Goal: Transaction & Acquisition: Purchase product/service

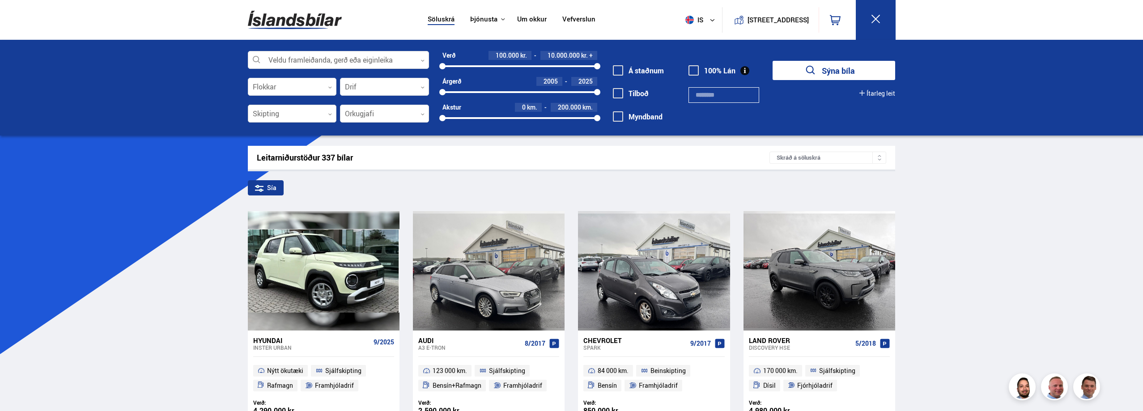
click at [306, 112] on div at bounding box center [292, 114] width 89 height 18
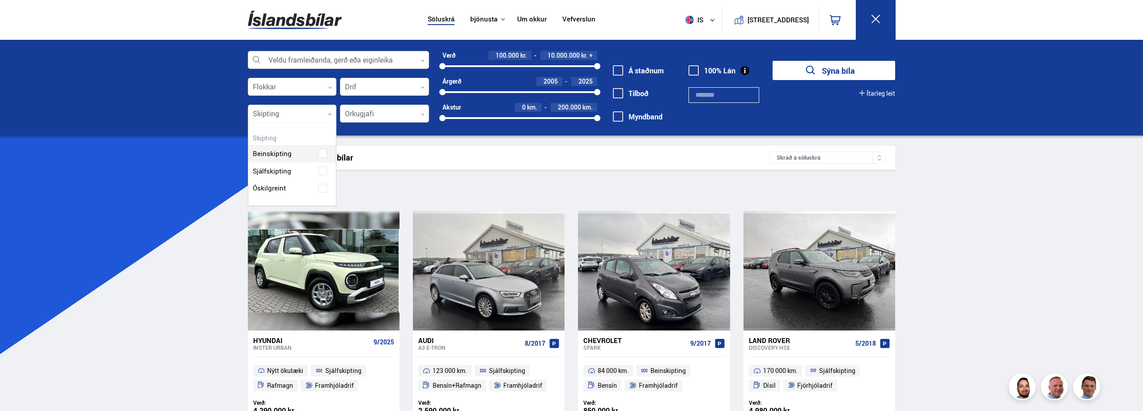
scroll to position [83, 88]
click at [323, 171] on div "Beinskipting Sjálfskipting Óskilgreint" at bounding box center [292, 164] width 88 height 65
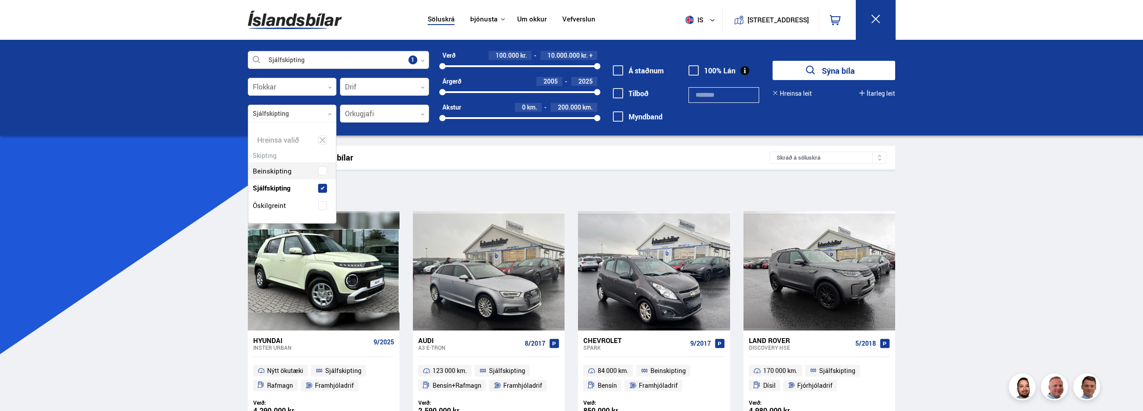
scroll to position [101, 88]
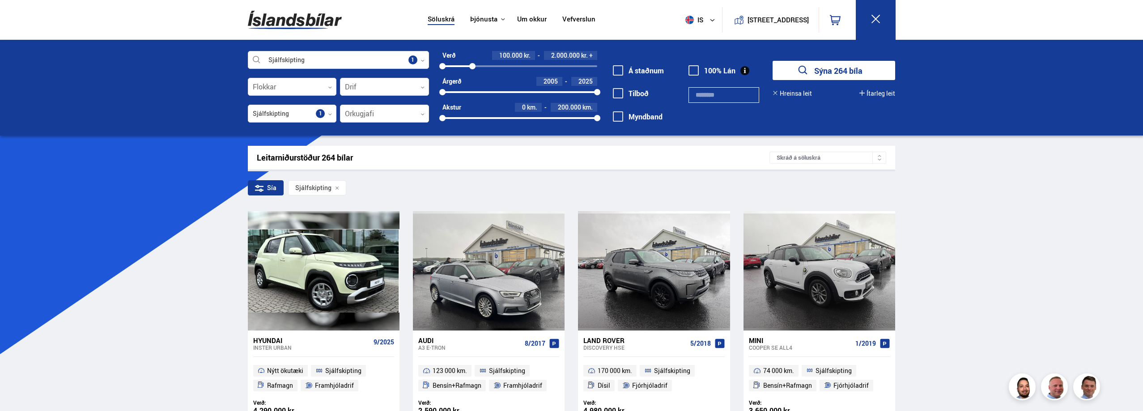
drag, startPoint x: 597, startPoint y: 65, endPoint x: 472, endPoint y: 76, distance: 125.3
click at [472, 76] on div "Verð 100.000 kr. 2.000.000 kr. + 100000 2018840 Árgerð 2005 2025 2005 2025 Akst…" at bounding box center [513, 90] width 168 height 78
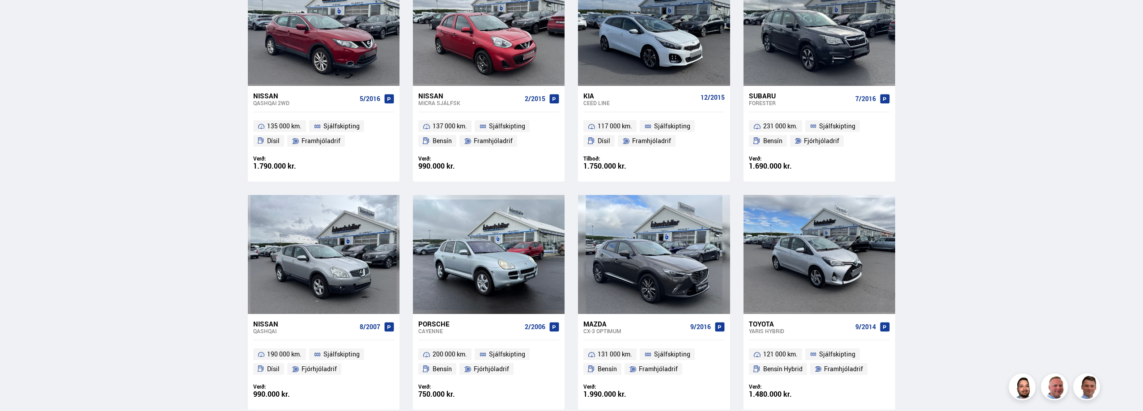
scroll to position [1208, 0]
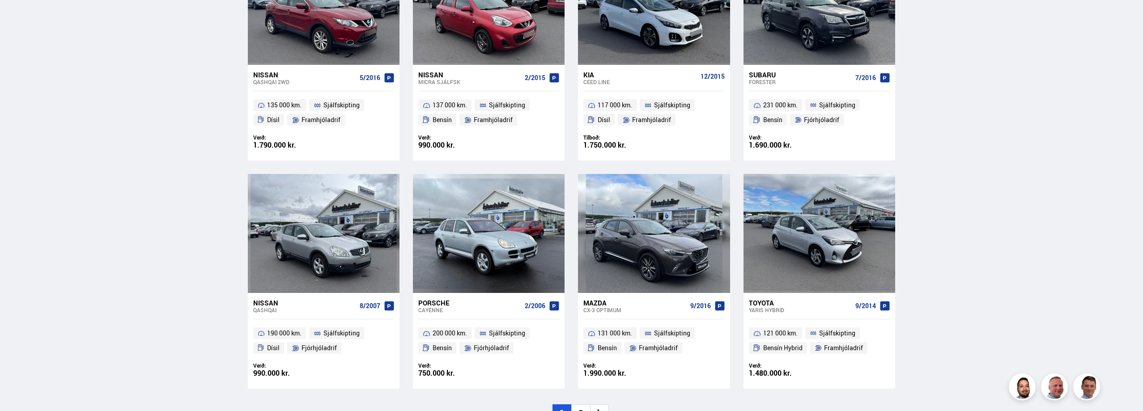
click at [579, 404] on li "2" at bounding box center [580, 412] width 19 height 17
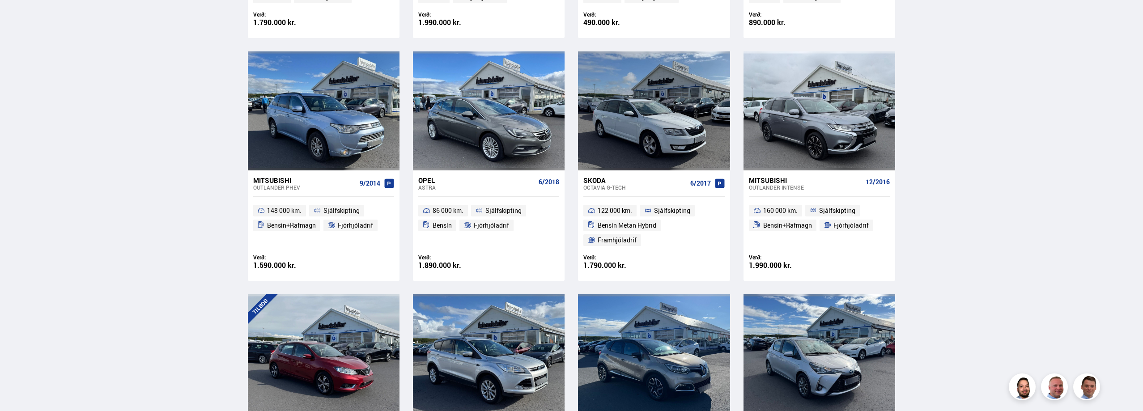
scroll to position [221, 0]
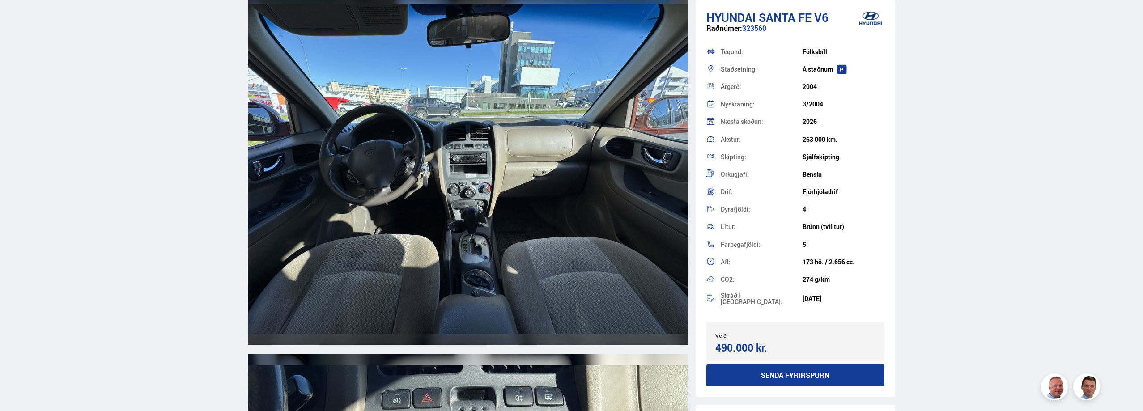
scroll to position [3937, 0]
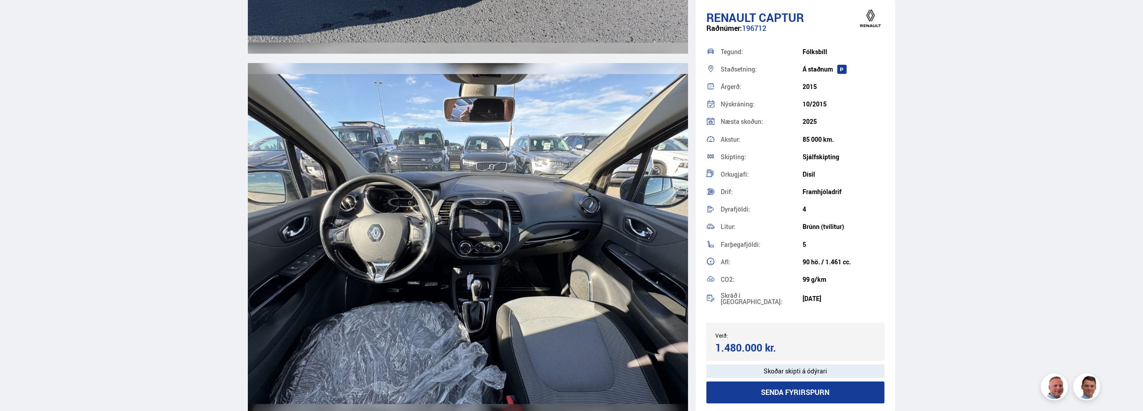
scroll to position [3758, 0]
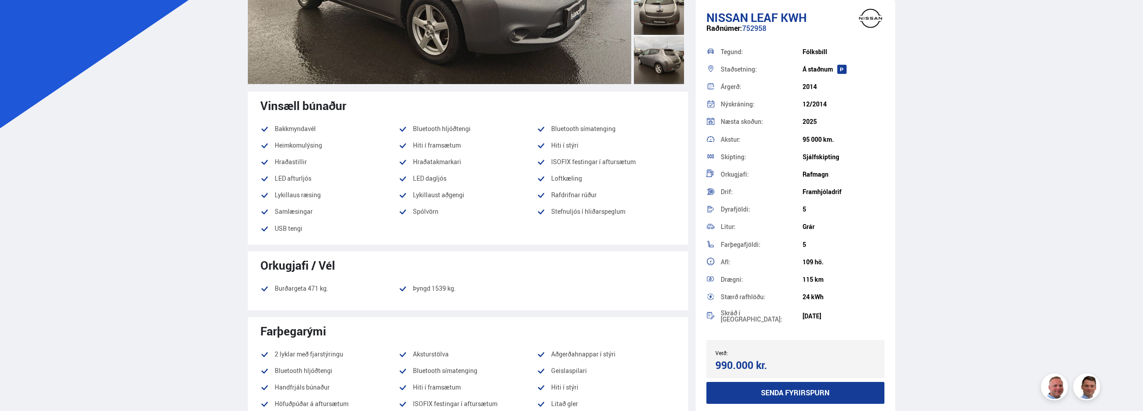
scroll to position [224, 0]
